Goal: Information Seeking & Learning: Learn about a topic

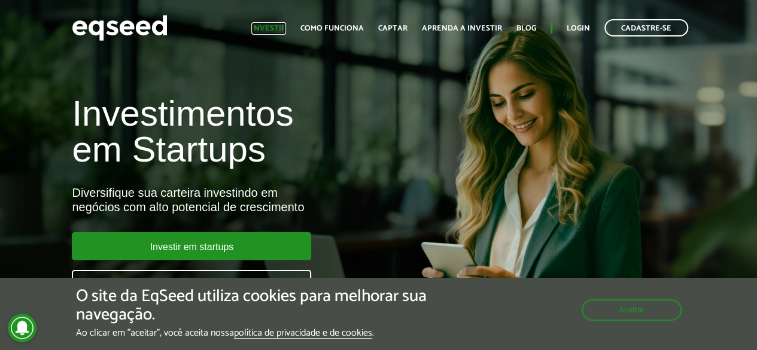
click at [269, 29] on link "Investir" at bounding box center [268, 29] width 35 height 8
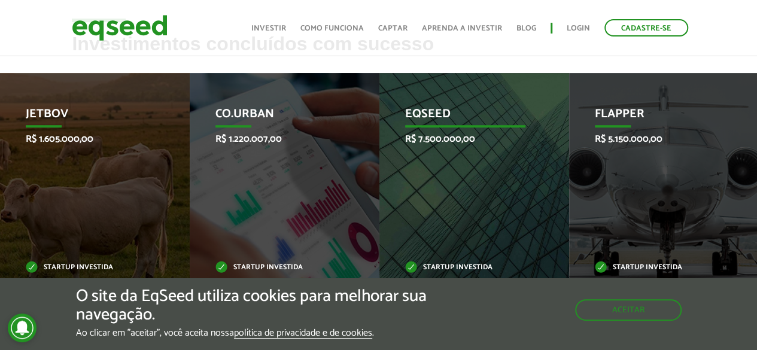
scroll to position [478, 0]
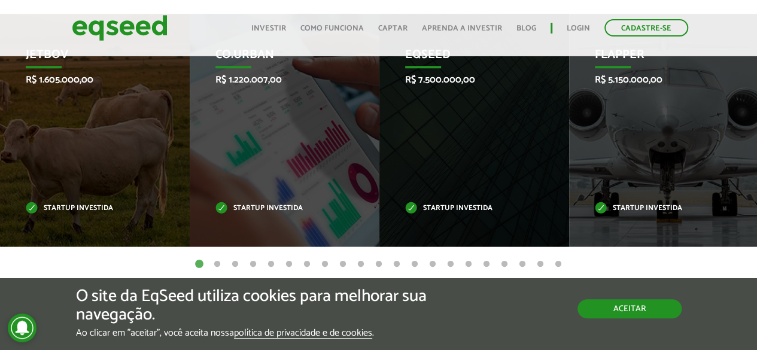
click at [611, 310] on button "Aceitar" at bounding box center [629, 308] width 104 height 19
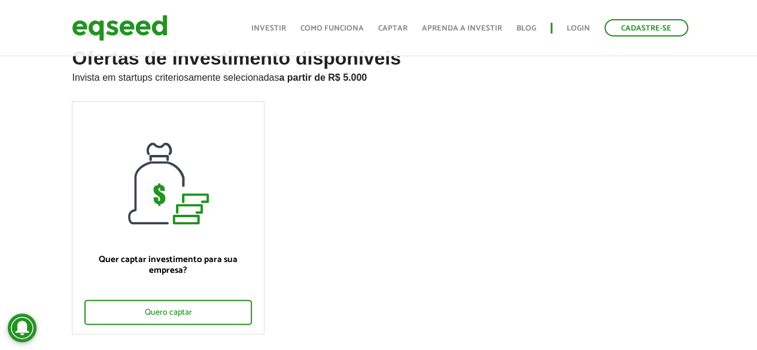
scroll to position [0, 0]
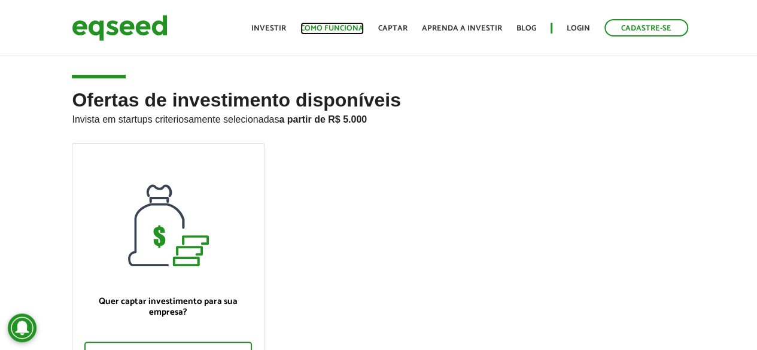
click at [357, 29] on link "Como funciona" at bounding box center [331, 29] width 63 height 8
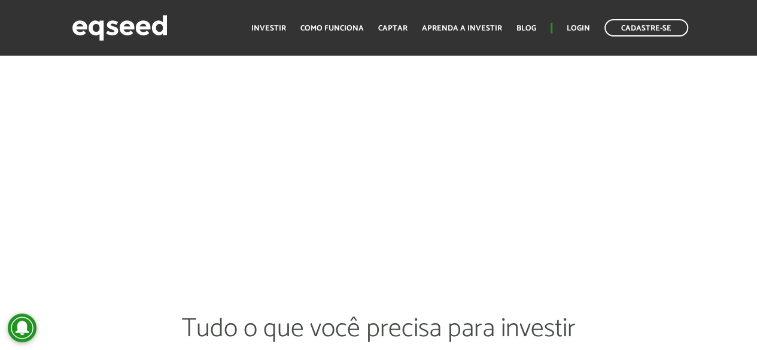
scroll to position [1854, 0]
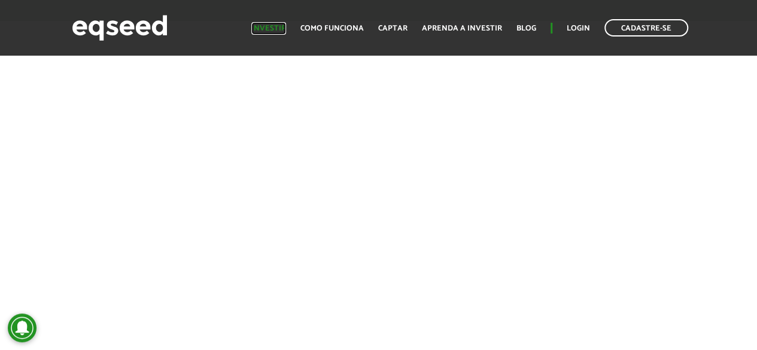
click at [265, 27] on link "Investir" at bounding box center [268, 29] width 35 height 8
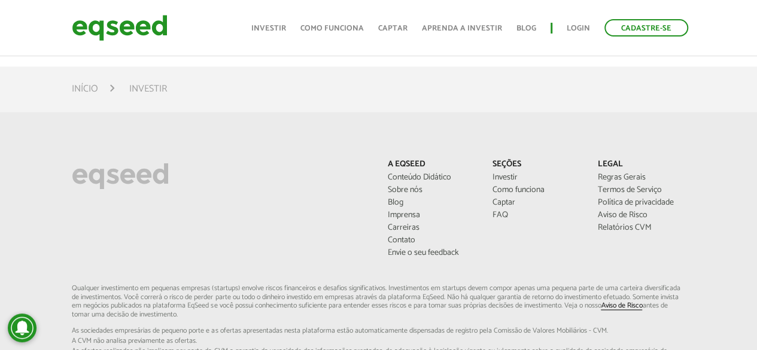
scroll to position [725, 0]
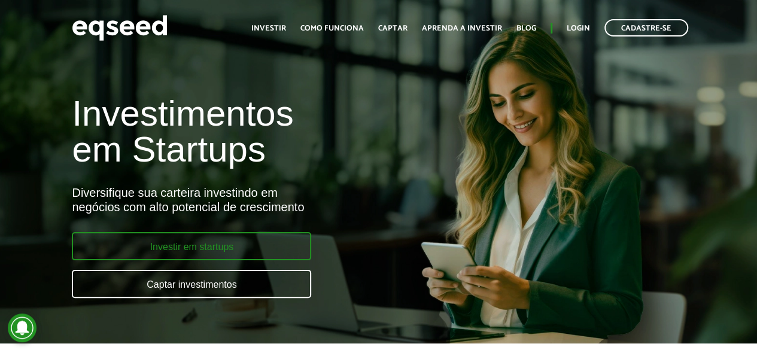
click at [211, 242] on link "Investir em startups" at bounding box center [191, 246] width 239 height 28
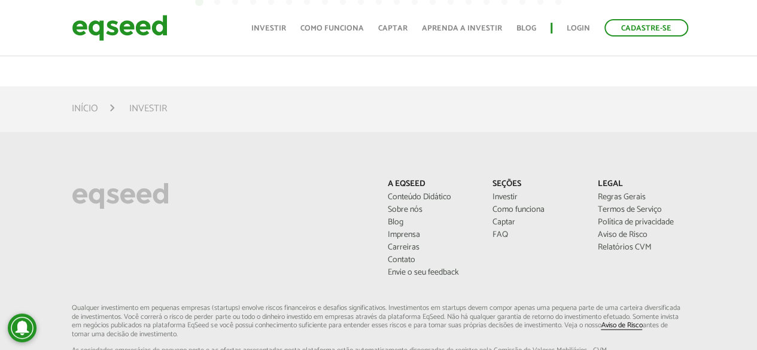
scroll to position [718, 0]
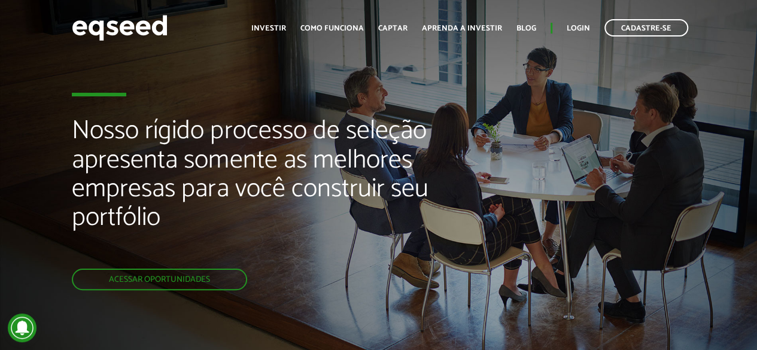
scroll to position [1854, 0]
